Goal: Communication & Community: Answer question/provide support

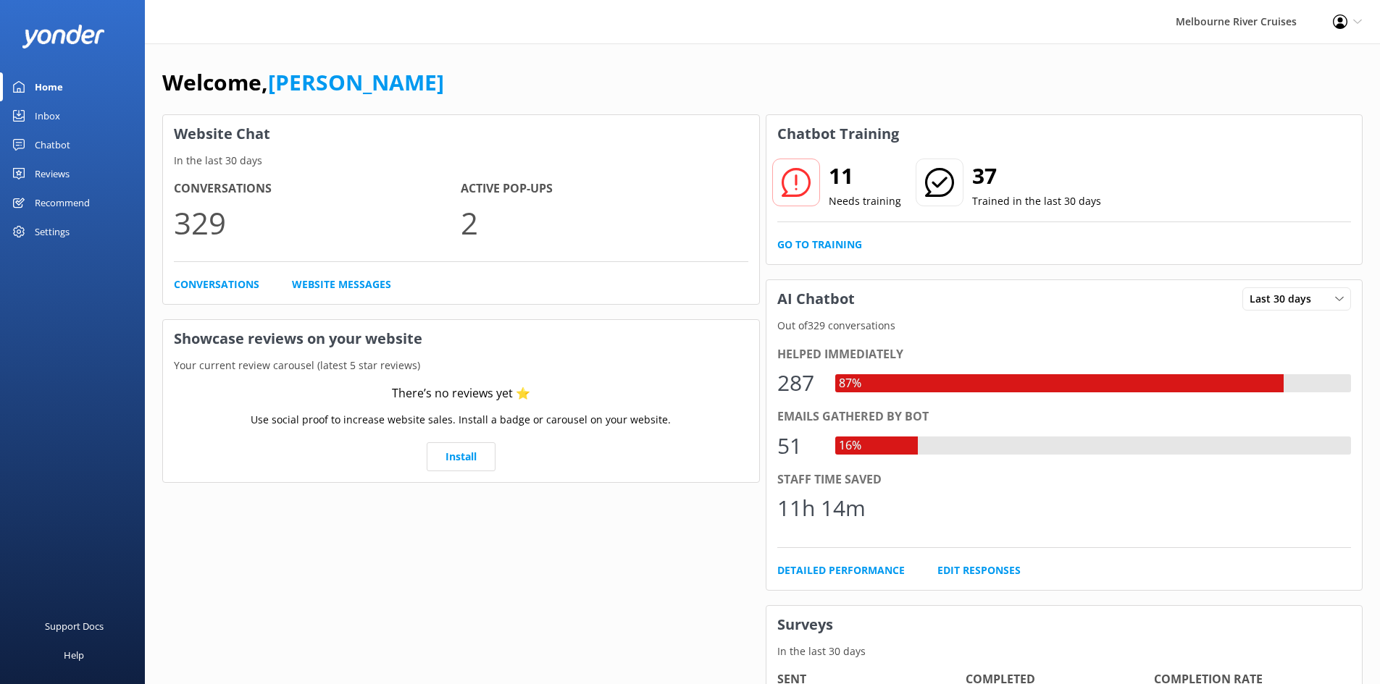
click at [59, 112] on div "Inbox" at bounding box center [47, 115] width 25 height 29
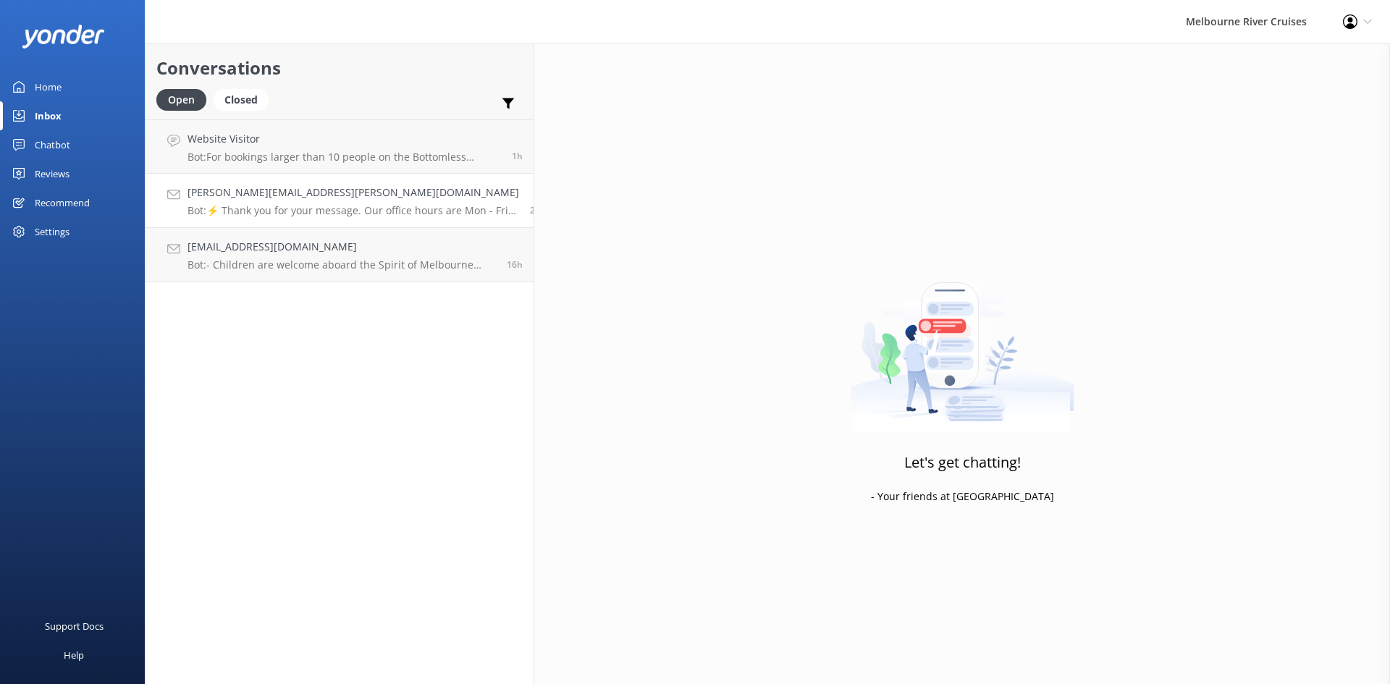
click at [274, 213] on p "Bot: ⚡ Thank you for your message. Our office hours are Mon - Fri 9.30am - 5pm.…" at bounding box center [354, 210] width 332 height 13
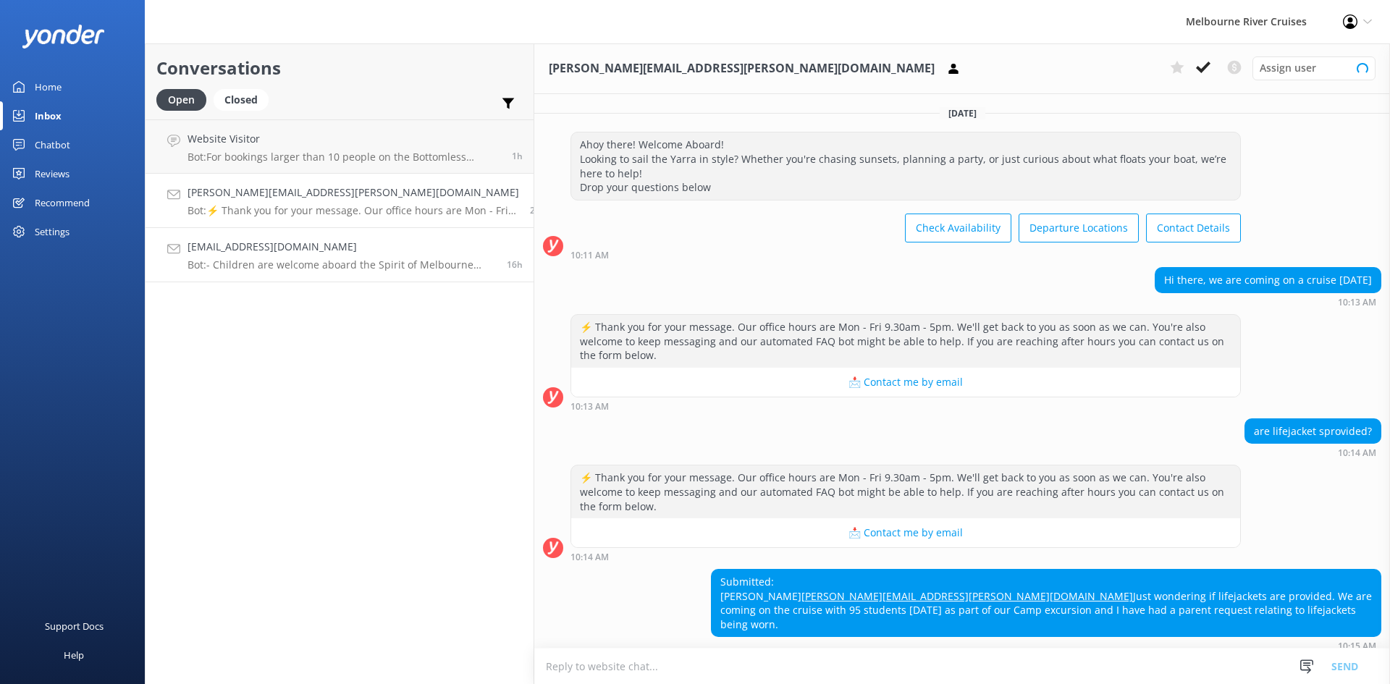
scroll to position [197, 0]
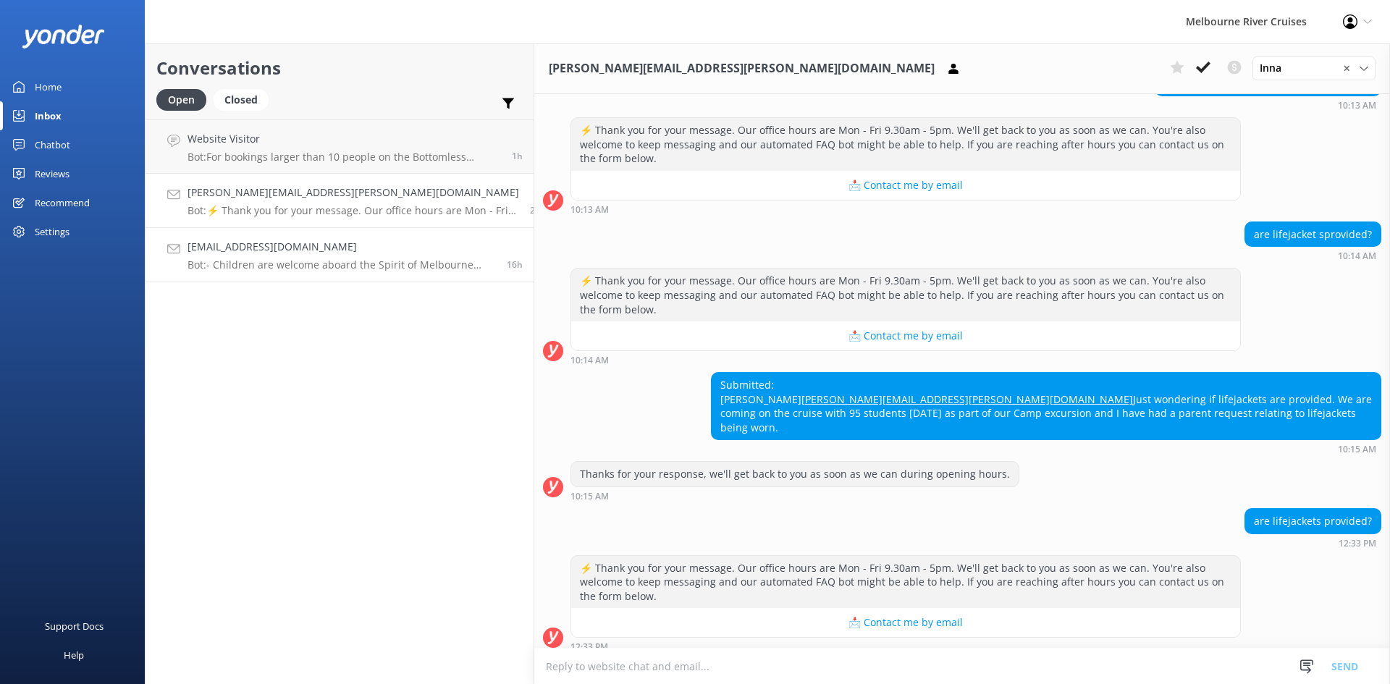
click at [281, 262] on p "Bot: - Children are welcome aboard the Spirit of Melbourne Dinner Cruise, but t…" at bounding box center [342, 265] width 308 height 13
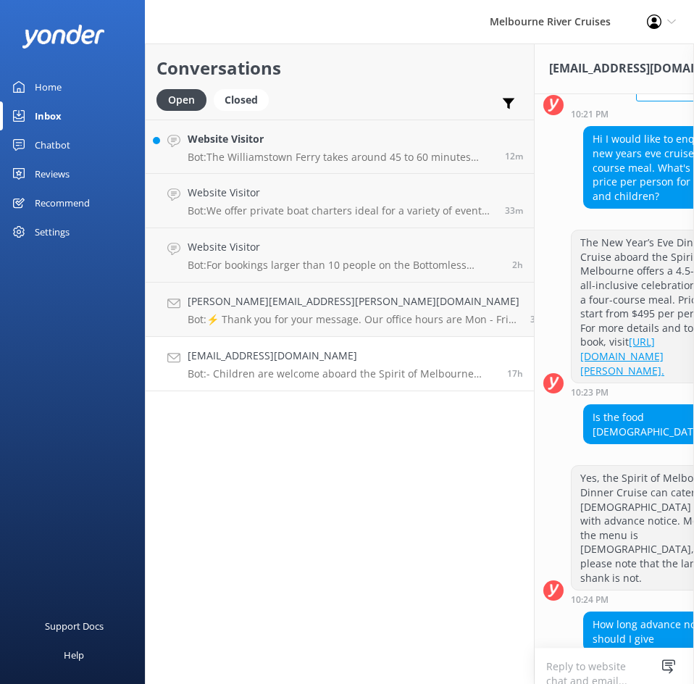
scroll to position [569, 0]
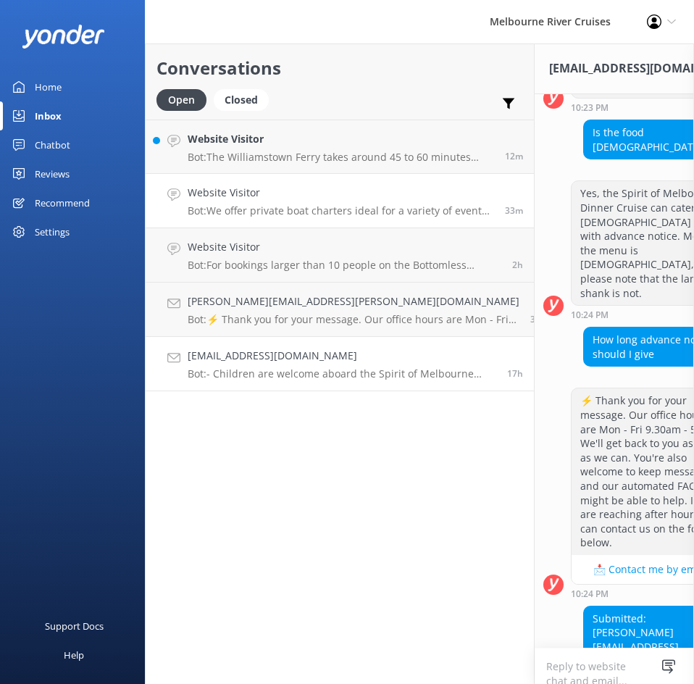
click at [238, 205] on p "Bot: We offer private boat charters ideal for a variety of events, including pa…" at bounding box center [341, 210] width 306 height 13
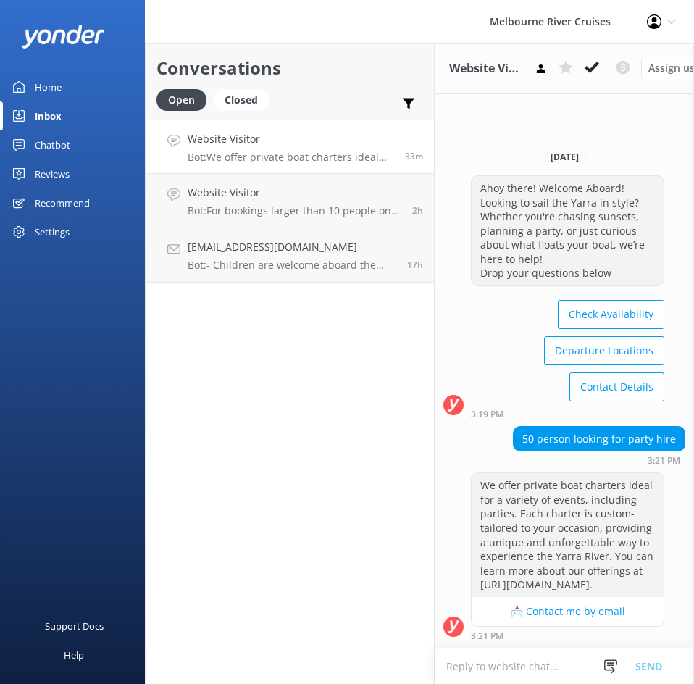
click at [300, 156] on p "Bot: We offer private boat charters ideal for a variety of events, including pa…" at bounding box center [291, 157] width 206 height 13
click at [292, 201] on h4 "Website Visitor" at bounding box center [295, 193] width 214 height 16
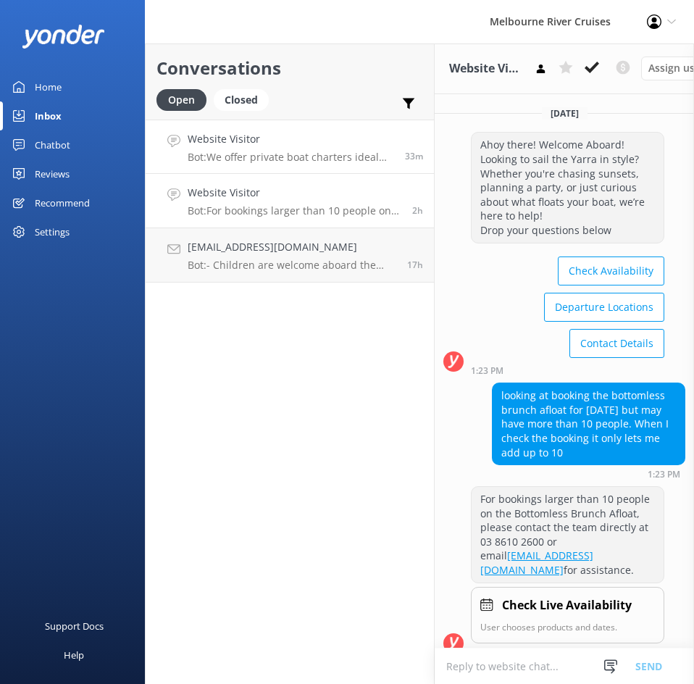
scroll to position [28, 0]
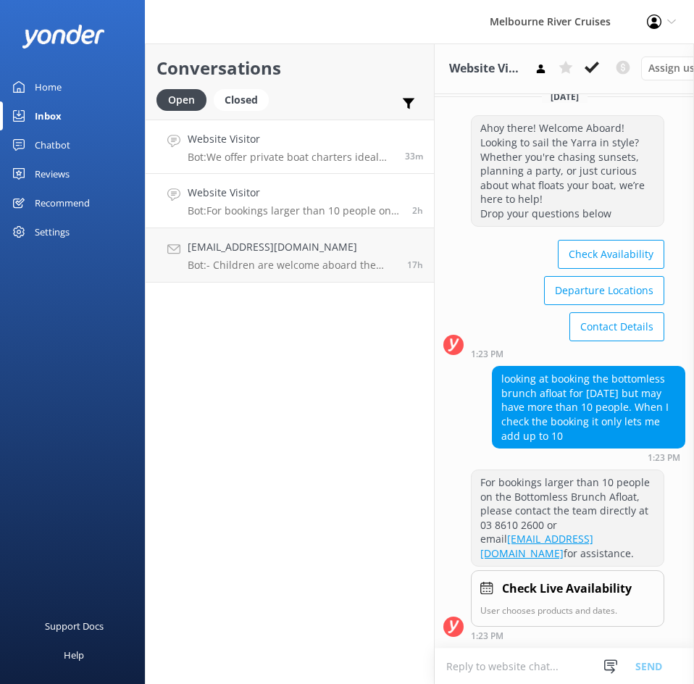
click at [294, 152] on p "Bot: We offer private boat charters ideal for a variety of events, including pa…" at bounding box center [291, 157] width 206 height 13
